Goal: Information Seeking & Learning: Learn about a topic

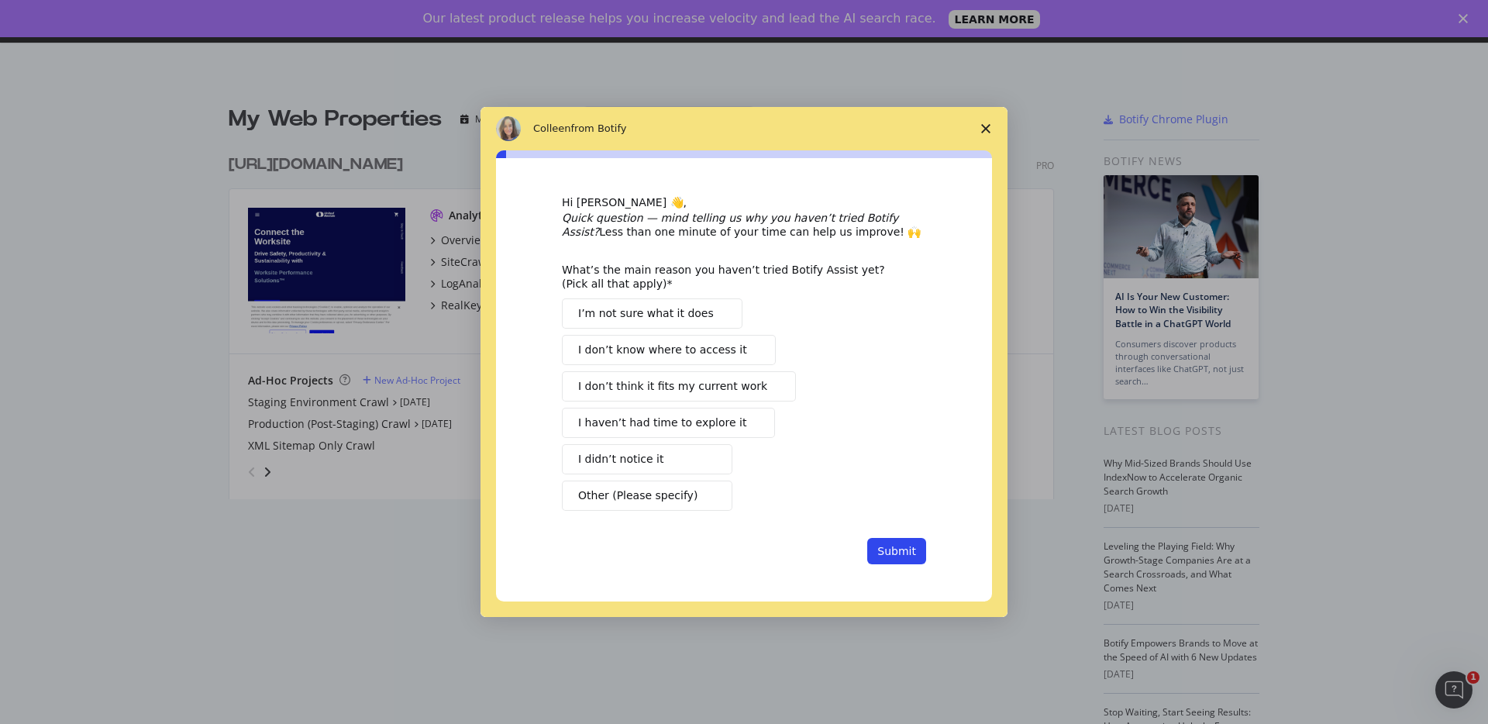
click at [986, 126] on icon "Close survey" at bounding box center [985, 128] width 9 height 9
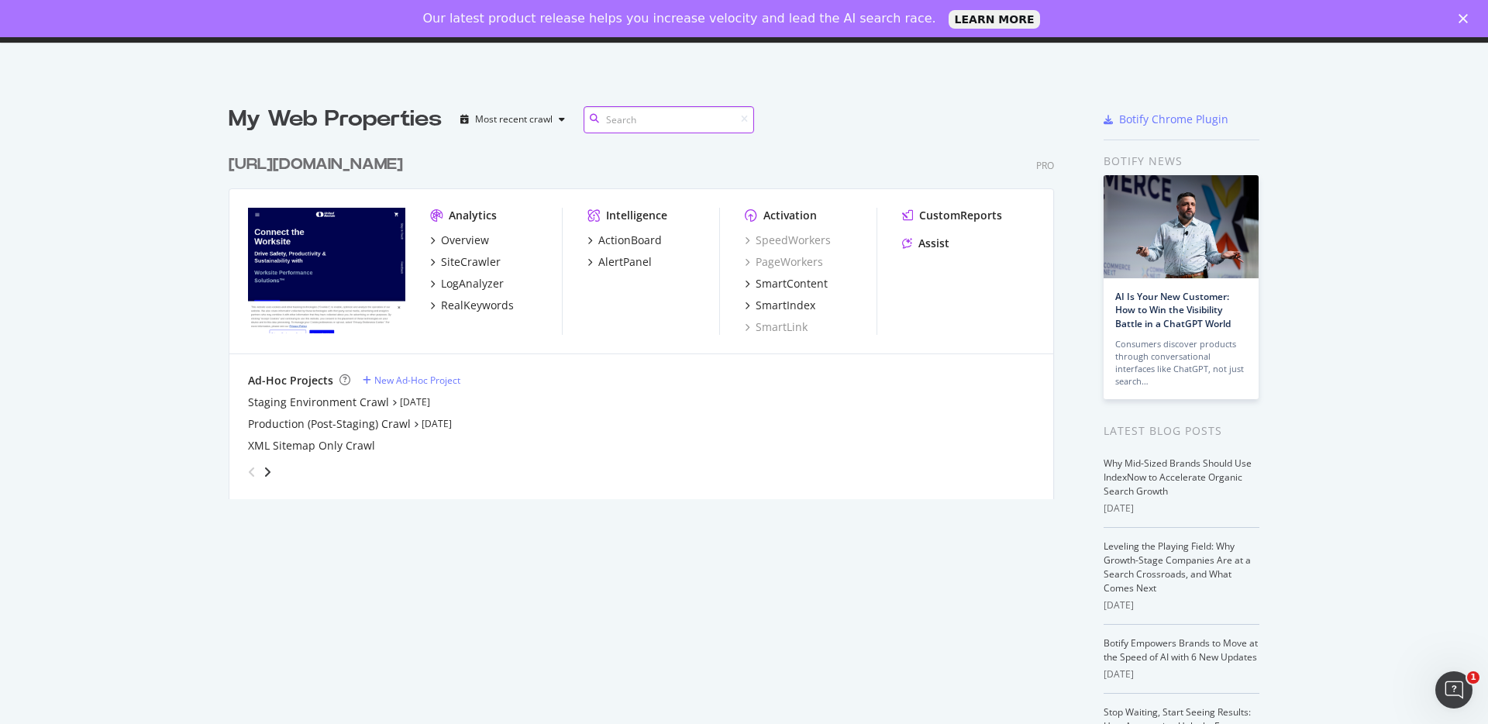
click at [632, 126] on input at bounding box center [669, 119] width 171 height 27
type input "c"
click at [451, 243] on div "Overview" at bounding box center [465, 241] width 48 height 16
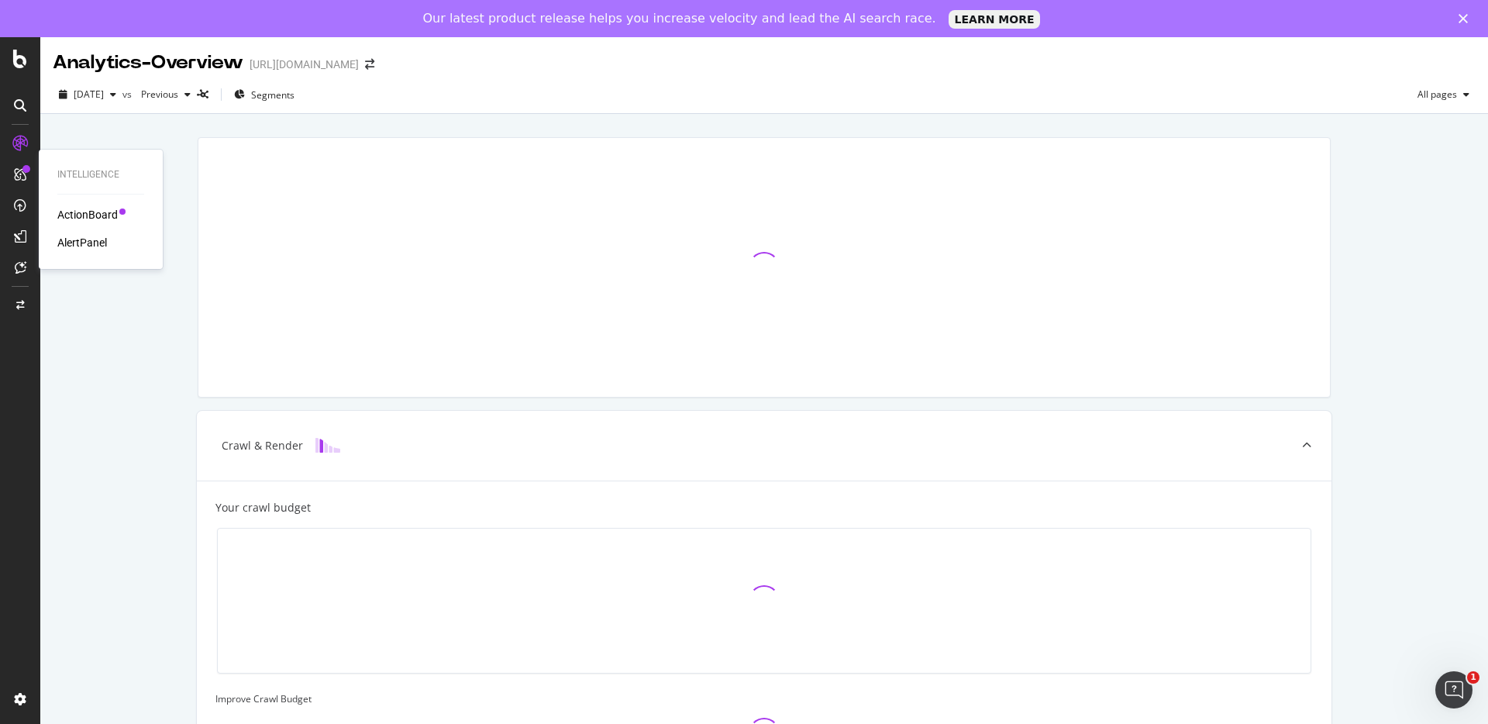
click at [78, 219] on div "ActionBoard" at bounding box center [87, 215] width 60 height 16
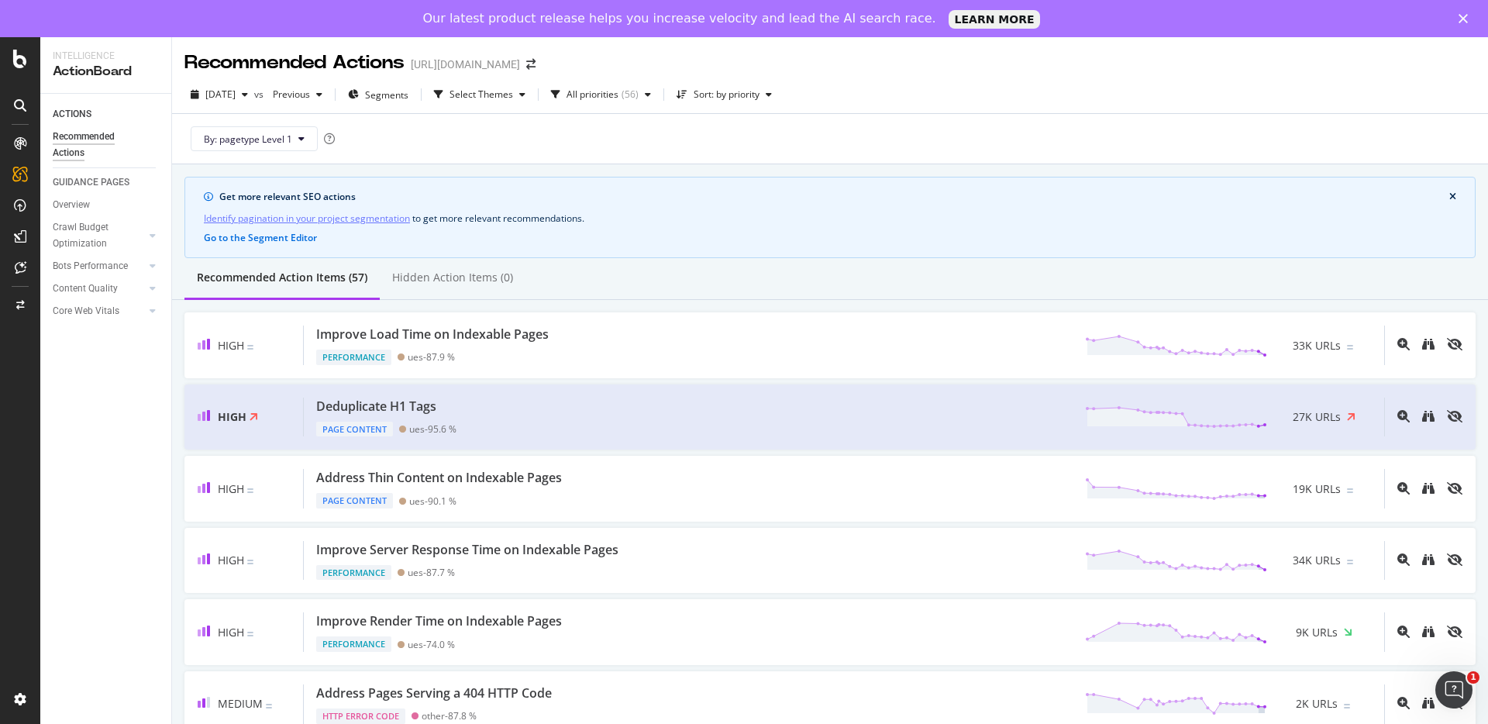
click at [20, 103] on icon at bounding box center [20, 105] width 12 height 12
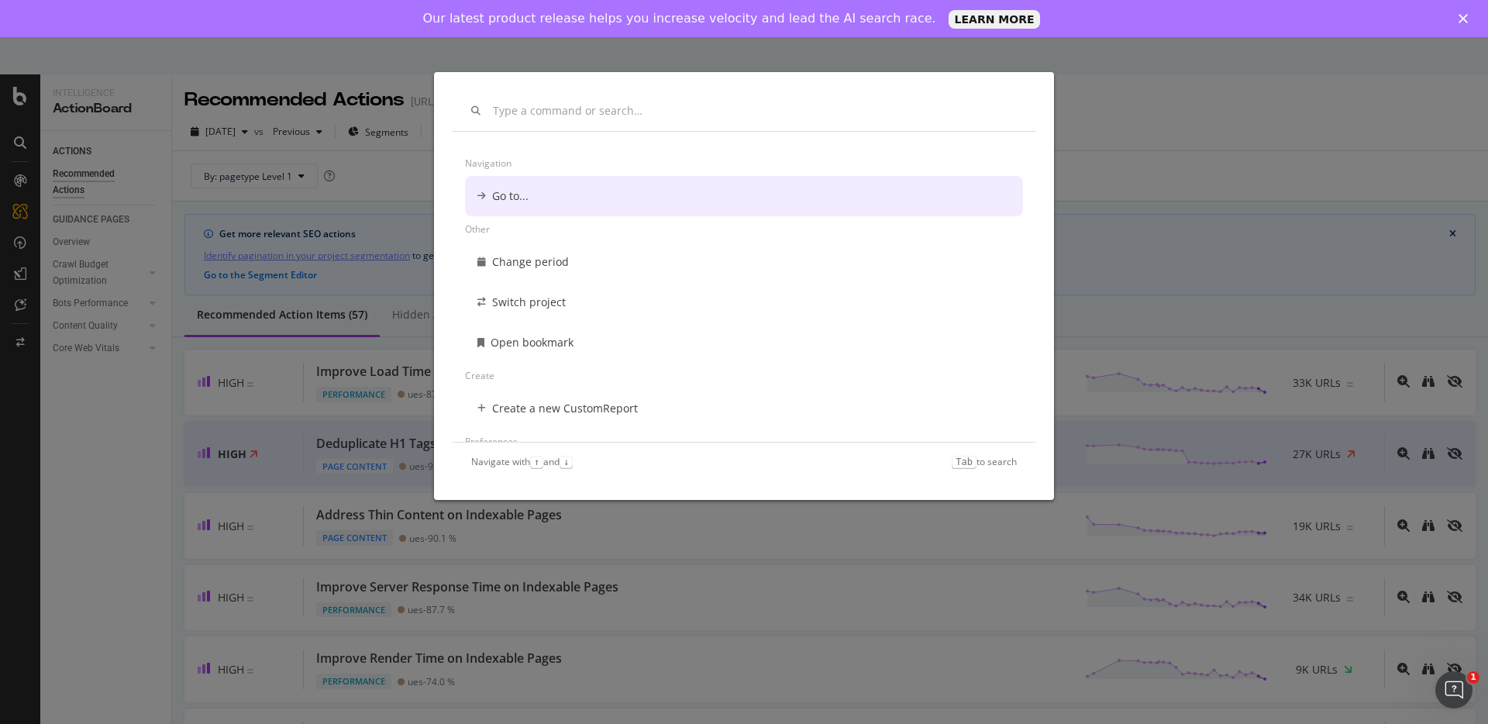
click at [522, 115] on input "modal" at bounding box center [755, 111] width 524 height 13
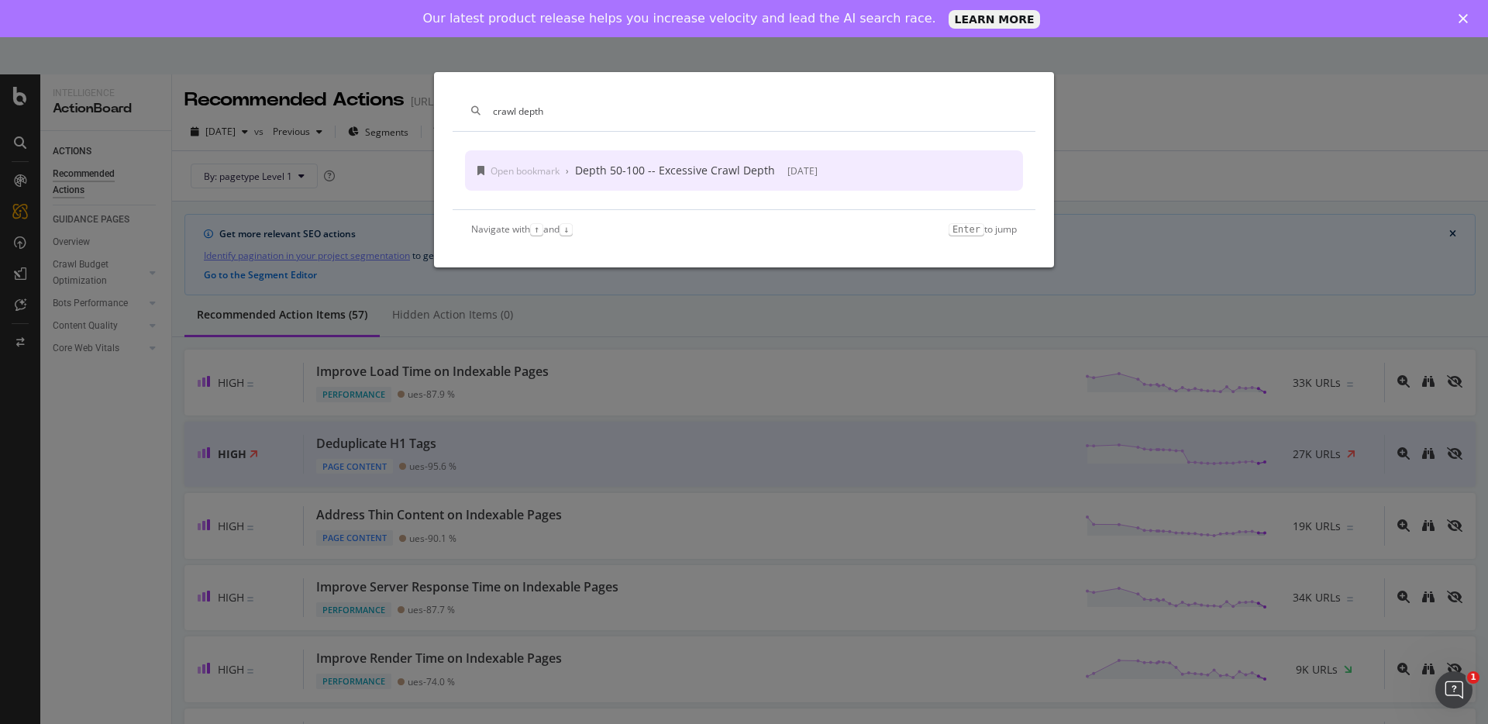
type input "crawl depth"
click at [523, 164] on div "Open bookmark" at bounding box center [525, 170] width 69 height 13
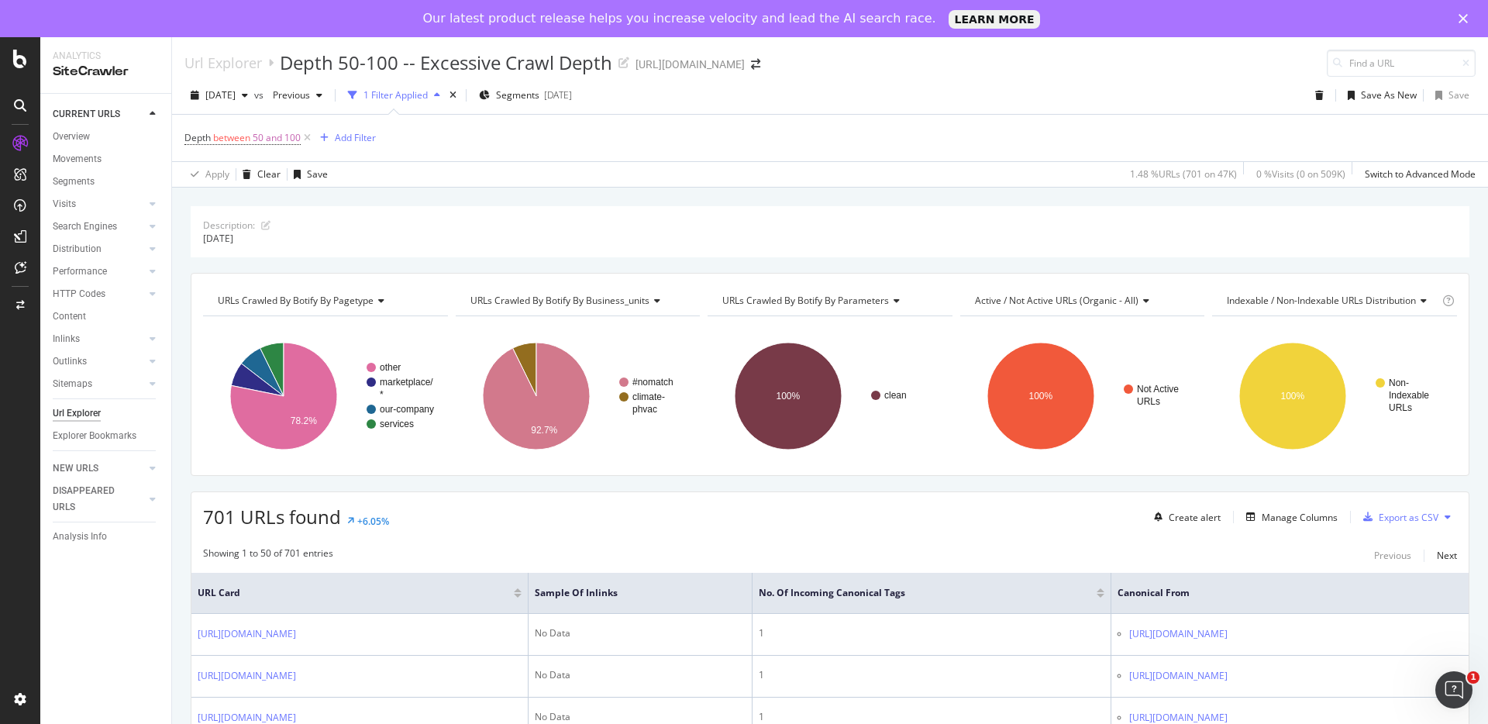
click at [21, 109] on icon at bounding box center [20, 105] width 12 height 12
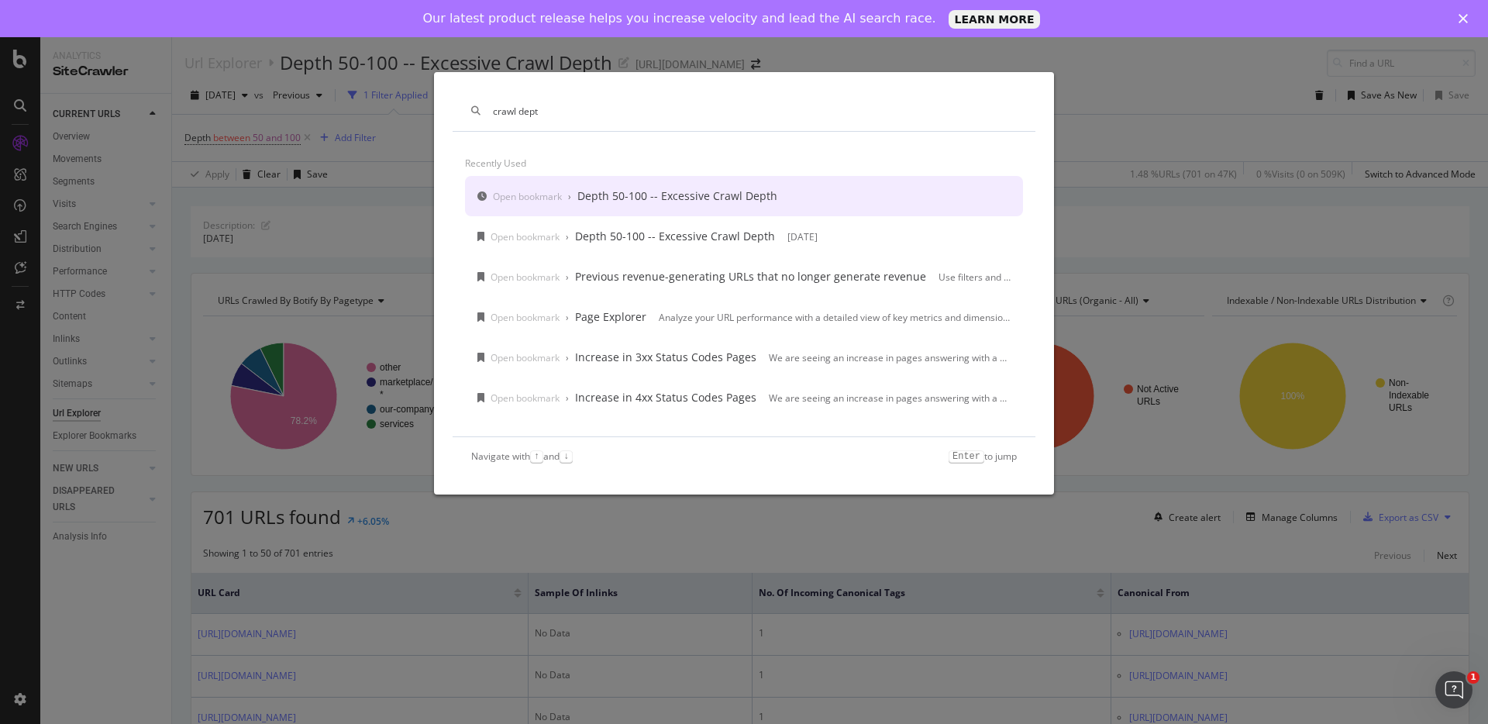
type input "crawl dept"
click at [382, 168] on div "crawl dept Recently used Open bookmark › Depth 50-100 -- Excessive Crawl Depth …" at bounding box center [744, 362] width 1488 height 724
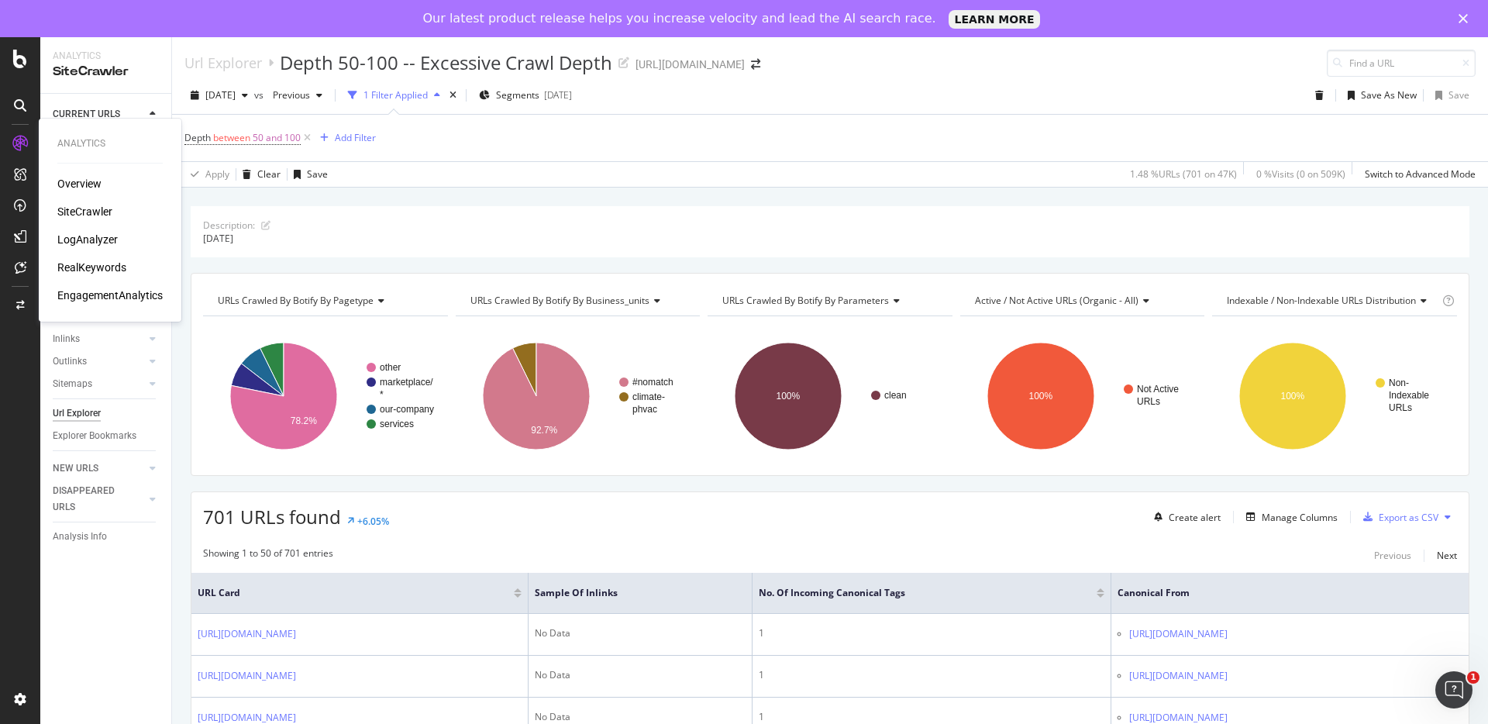
click at [80, 212] on div "SiteCrawler" at bounding box center [84, 212] width 55 height 16
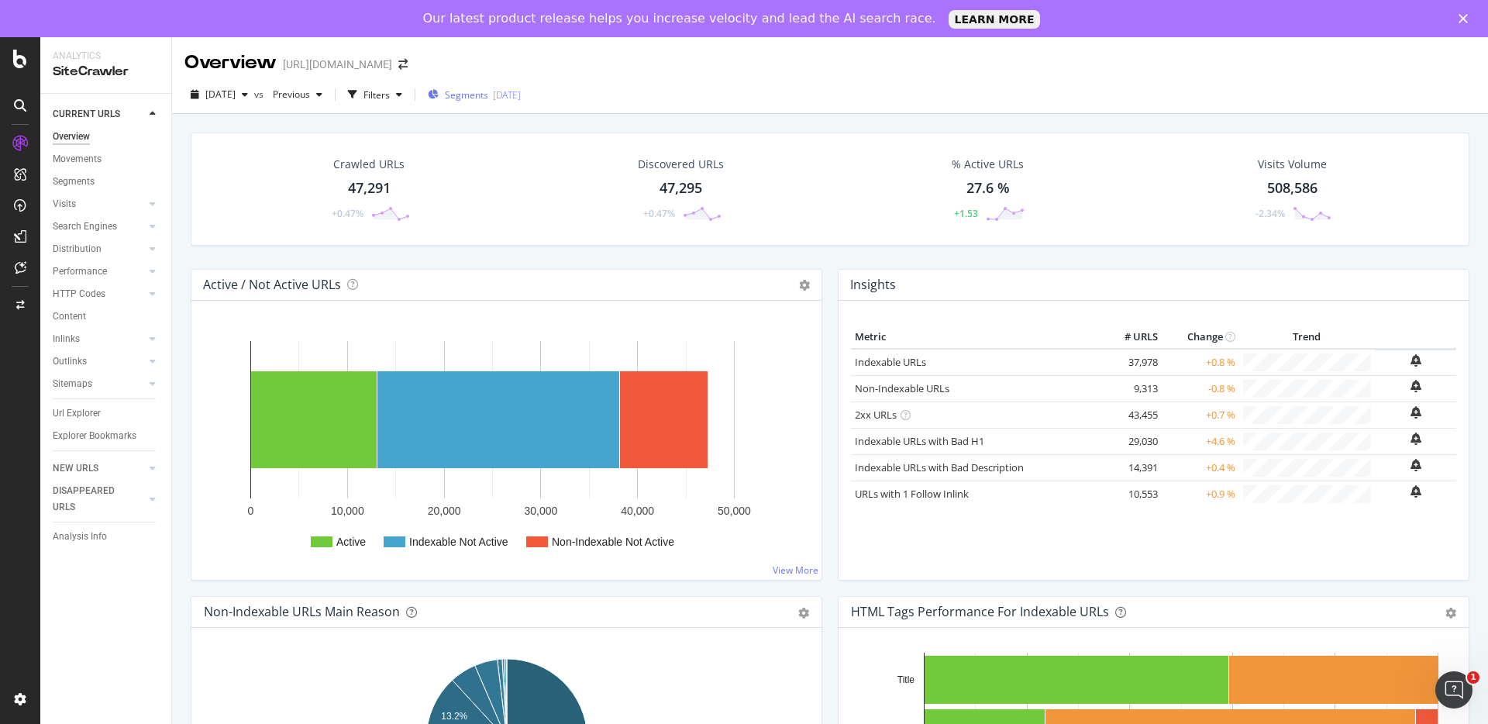
click at [488, 93] on span "Segments" at bounding box center [466, 94] width 43 height 13
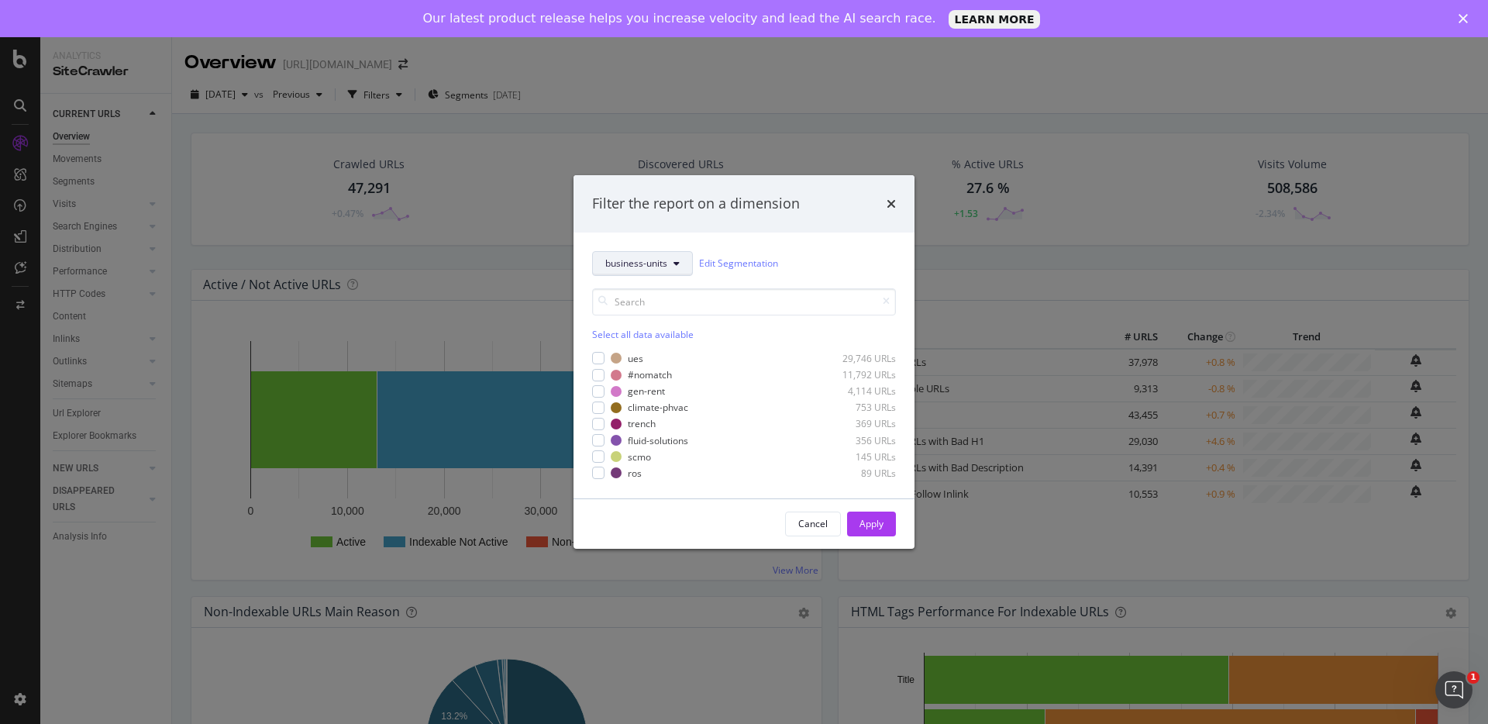
click at [672, 267] on button "business-units" at bounding box center [642, 263] width 101 height 25
click at [653, 309] on div "pagetype" at bounding box center [655, 319] width 125 height 22
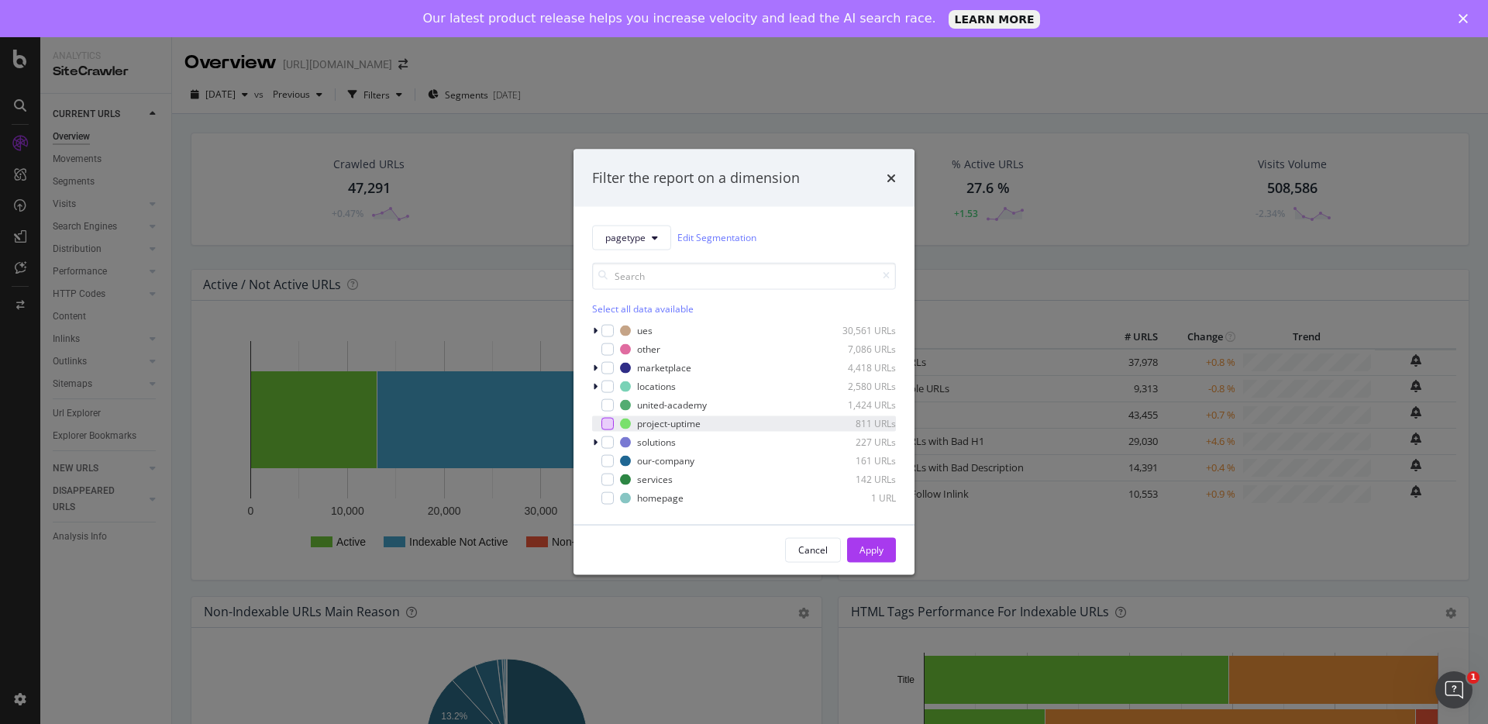
click at [601, 423] on div "modal" at bounding box center [607, 423] width 12 height 12
click at [865, 550] on div "Apply" at bounding box center [872, 549] width 24 height 13
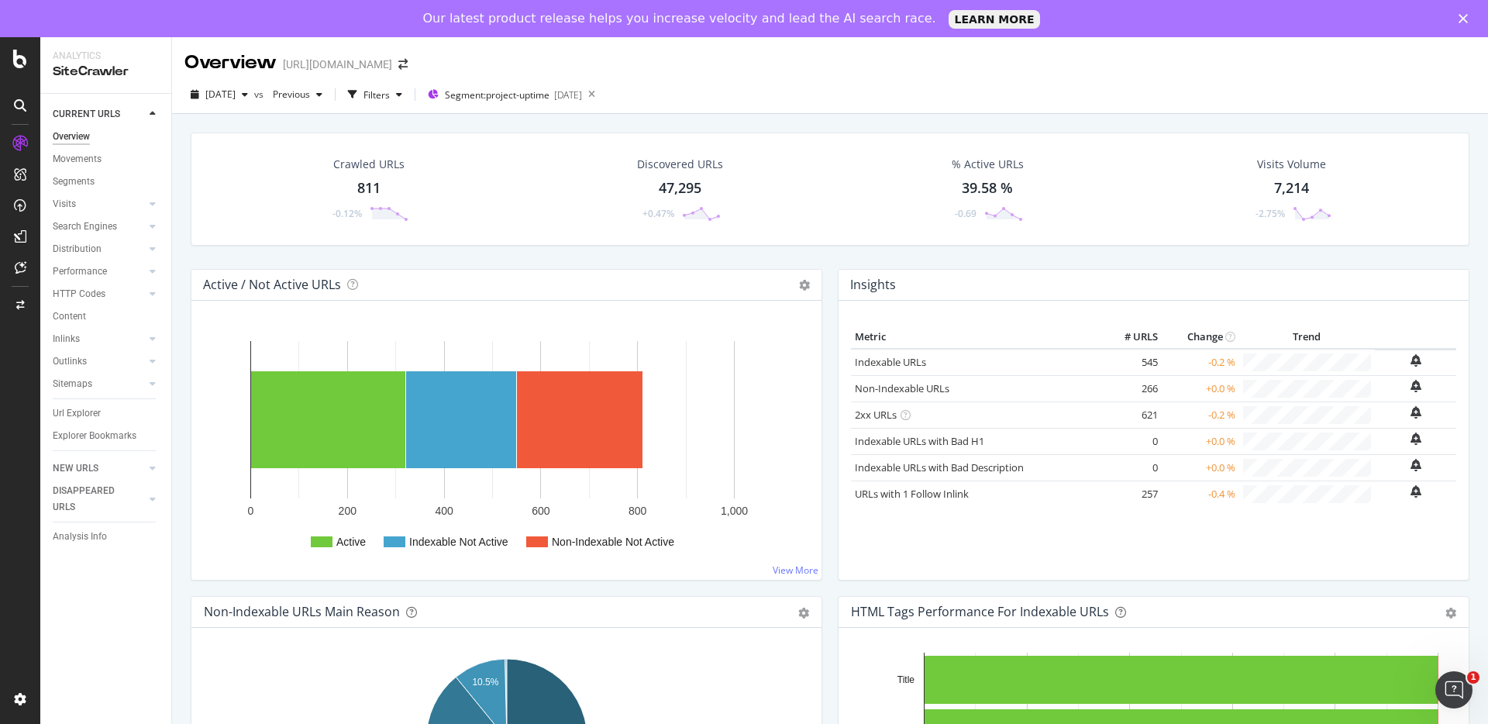
click at [187, 123] on div "Crawled URLs 811 -0.12% Discovered URLs 47,295 +0.47% % Active URLs 39.58 % -0.…" at bounding box center [830, 476] width 1316 height 724
click at [150, 226] on icon at bounding box center [153, 226] width 6 height 9
click at [152, 227] on icon at bounding box center [153, 226] width 6 height 9
click at [151, 244] on icon at bounding box center [153, 248] width 6 height 9
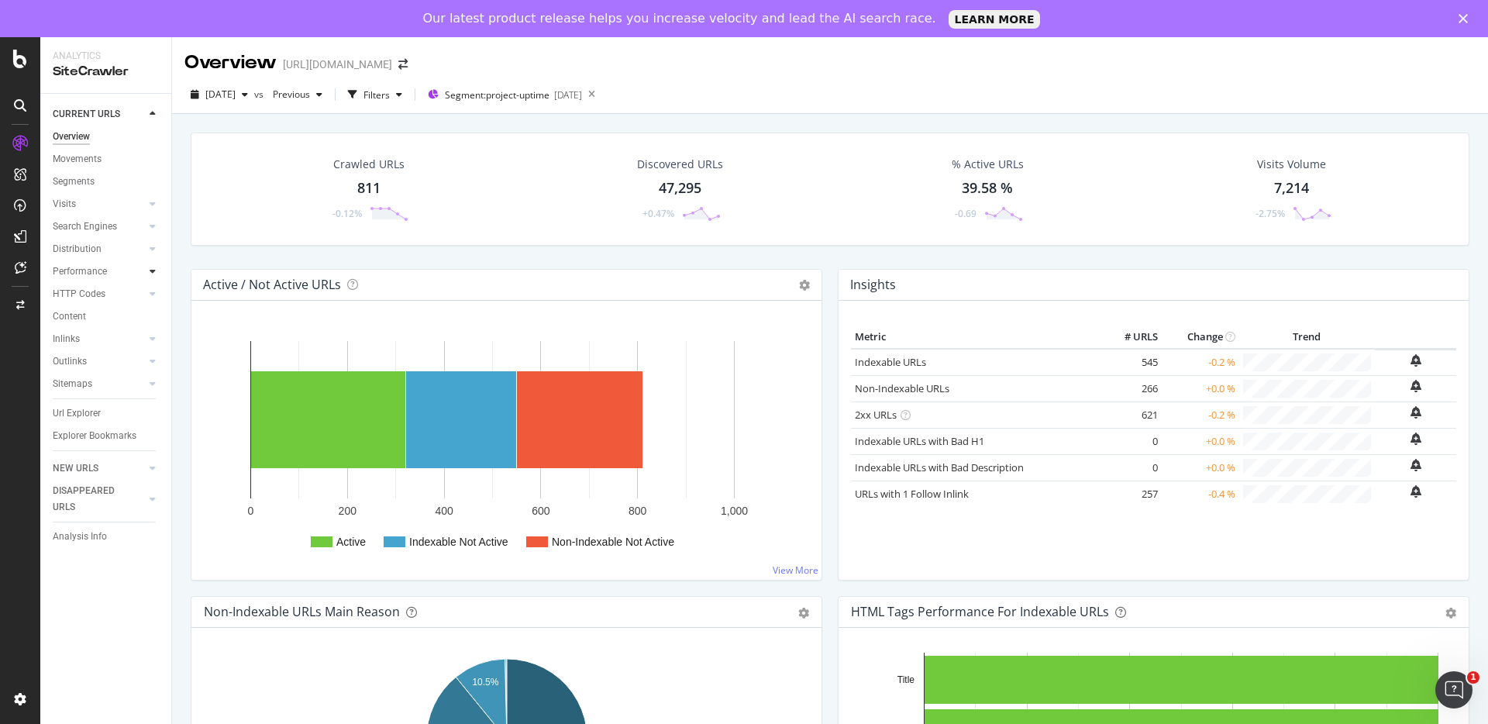
click at [150, 264] on div at bounding box center [153, 272] width 16 height 16
click at [155, 363] on icon at bounding box center [153, 361] width 6 height 9
click at [155, 363] on div at bounding box center [153, 361] width 16 height 16
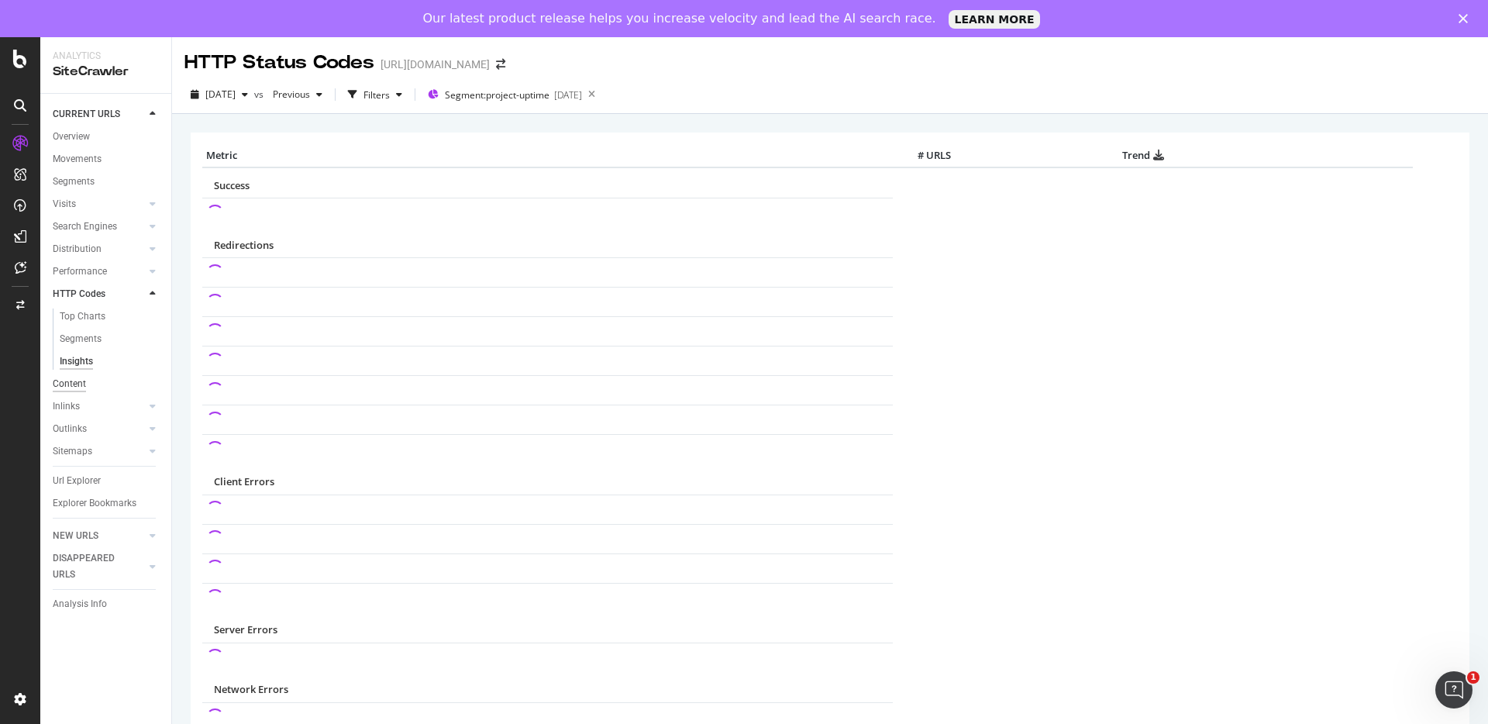
click at [65, 386] on div "Content" at bounding box center [69, 384] width 33 height 16
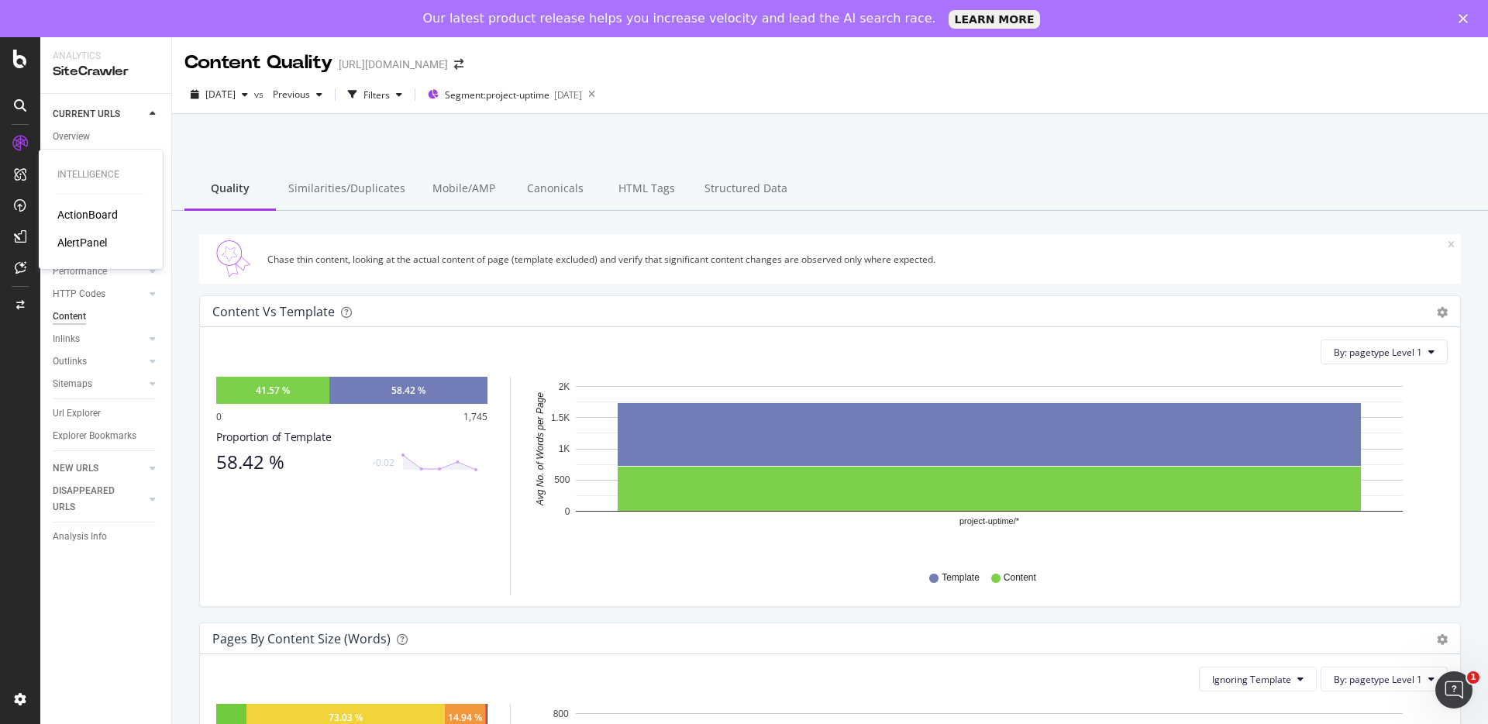
click at [78, 241] on div "AlertPanel" at bounding box center [82, 243] width 50 height 16
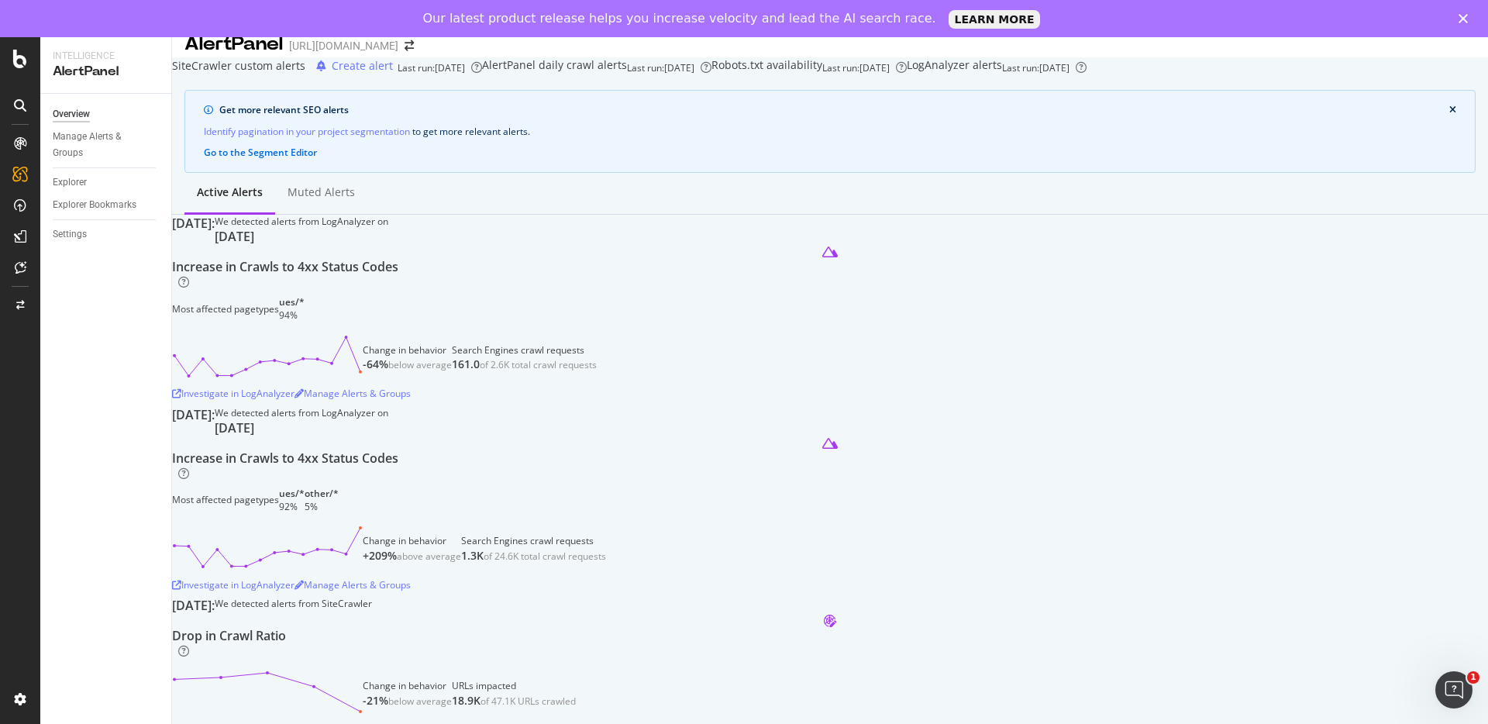
scroll to position [36, 0]
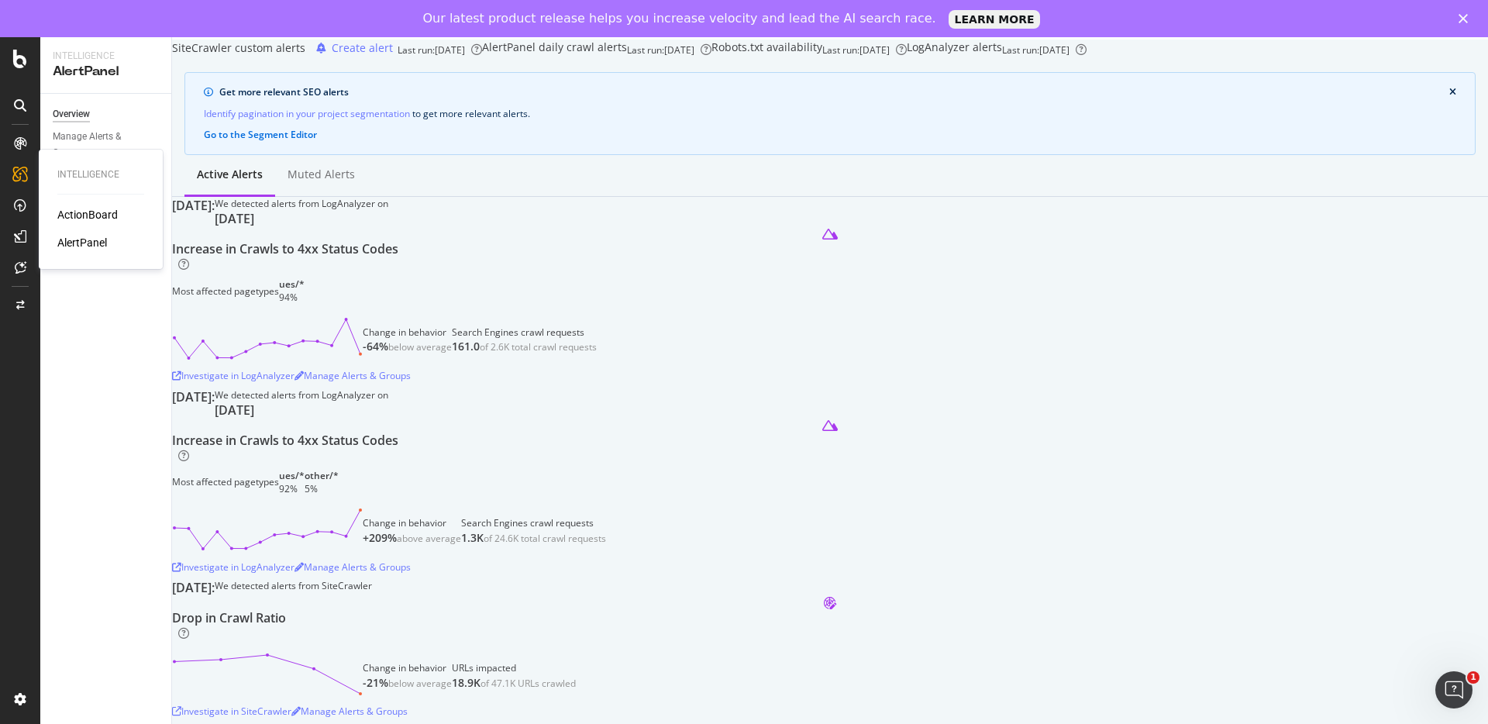
click at [78, 216] on div "ActionBoard" at bounding box center [87, 215] width 60 height 16
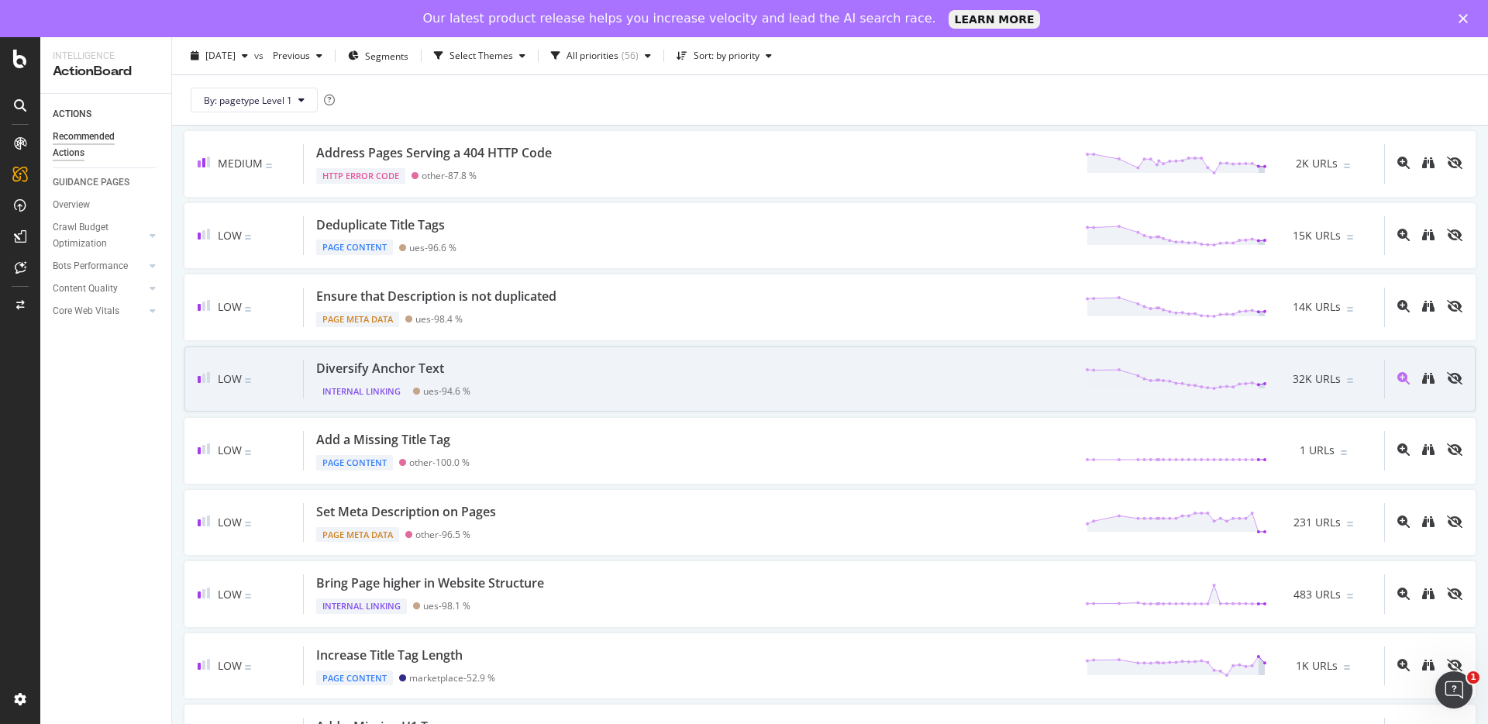
scroll to position [554, 0]
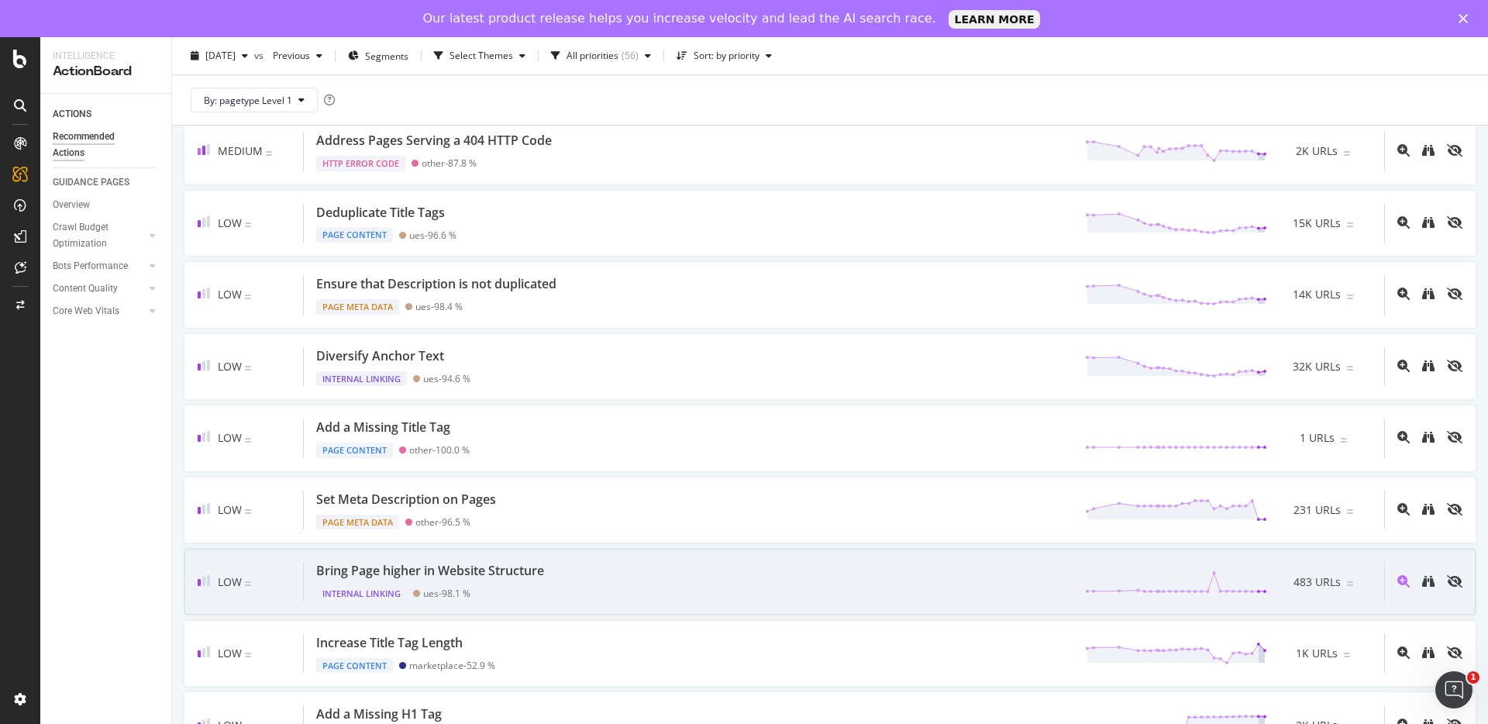
click at [498, 579] on div "Bring Page higher in Website Structure" at bounding box center [430, 571] width 228 height 18
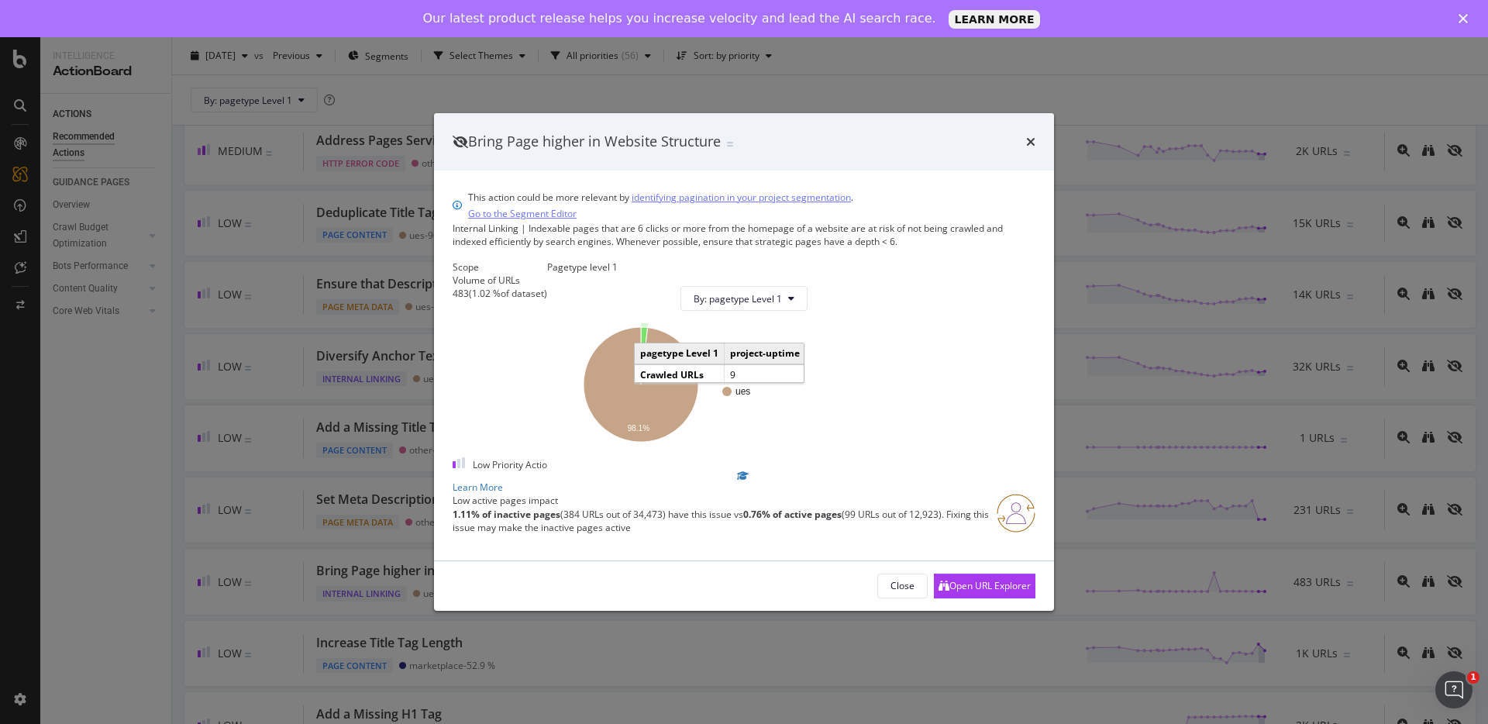
click at [648, 332] on icon "A chart." at bounding box center [644, 355] width 7 height 57
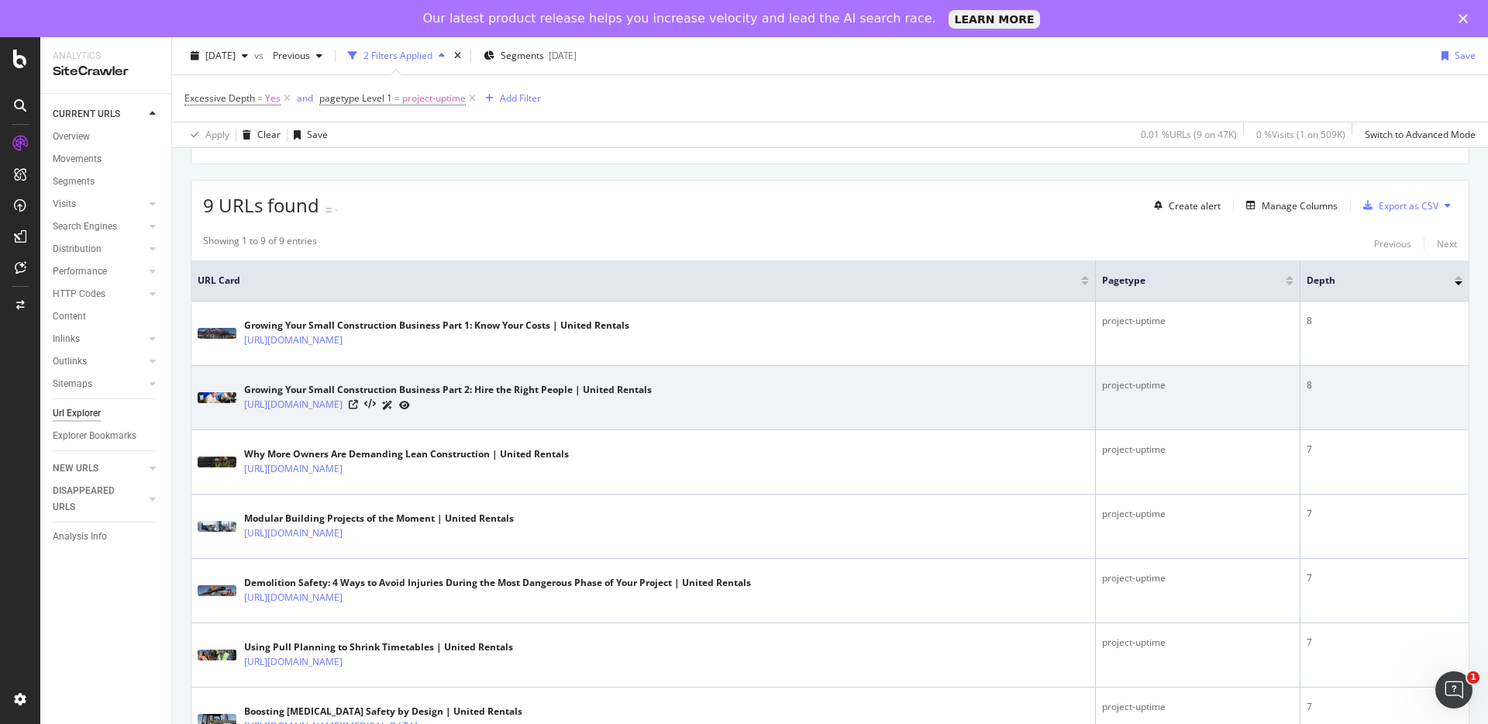
scroll to position [244, 0]
